Goal: Find specific page/section: Find specific page/section

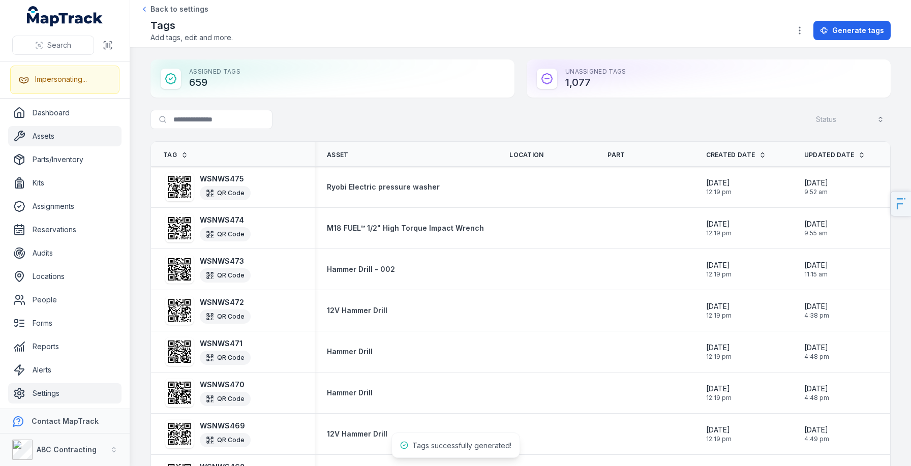
click at [56, 139] on link "Assets" at bounding box center [64, 136] width 113 height 20
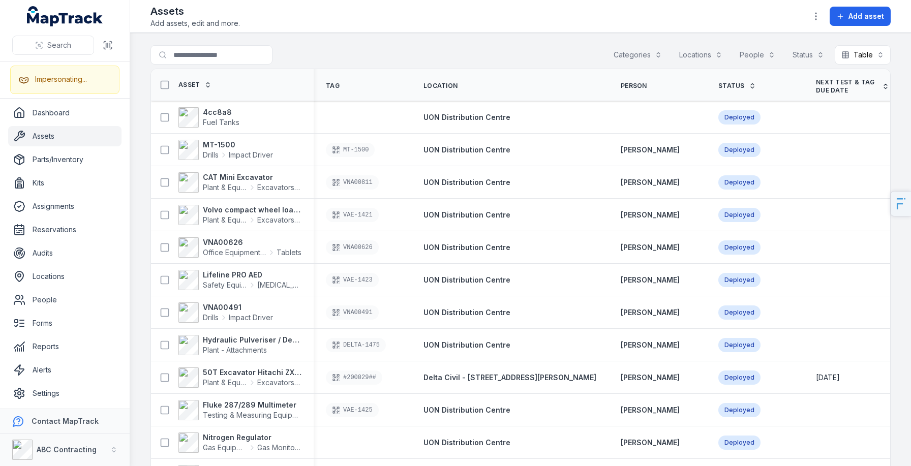
click at [213, 99] on th "Asset" at bounding box center [232, 85] width 163 height 32
click at [209, 113] on strong "4cc8a8" at bounding box center [221, 112] width 37 height 10
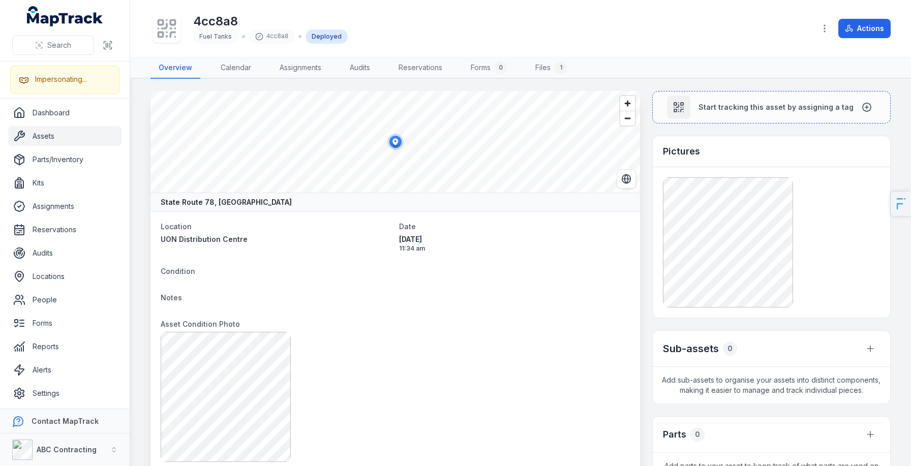
click at [157, 39] on icon at bounding box center [167, 28] width 22 height 22
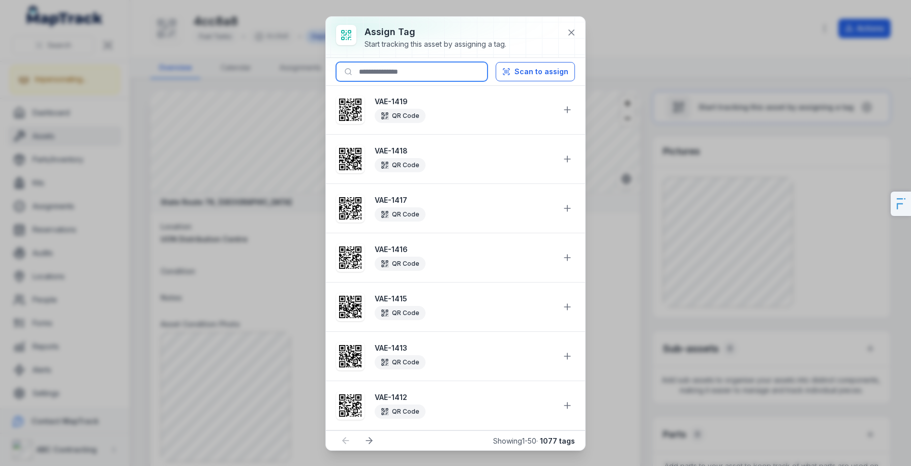
click at [434, 71] on input at bounding box center [411, 71] width 151 height 19
type input "***"
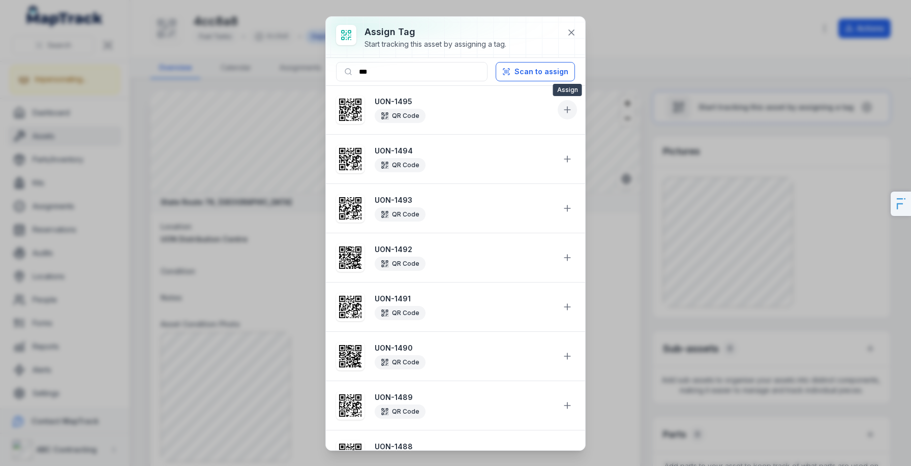
click at [565, 104] on button at bounding box center [567, 109] width 19 height 19
